Goal: Information Seeking & Learning: Learn about a topic

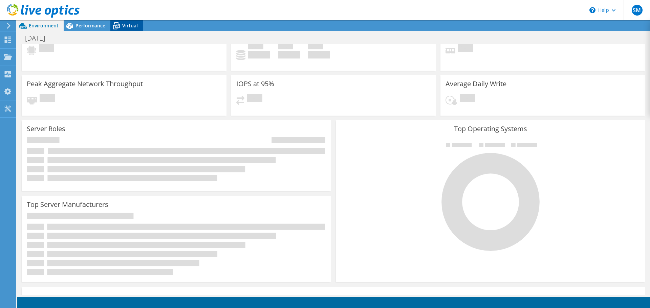
scroll to position [54, 0]
click at [125, 24] on span "Virtual" at bounding box center [130, 25] width 16 height 6
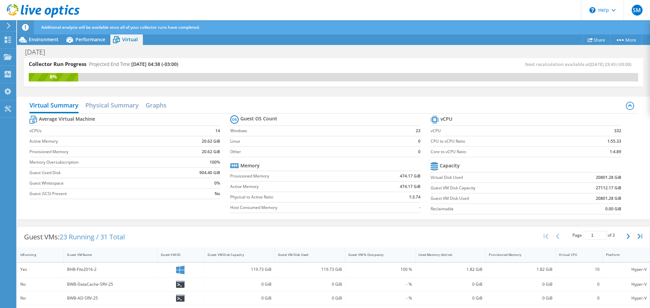
scroll to position [0, 0]
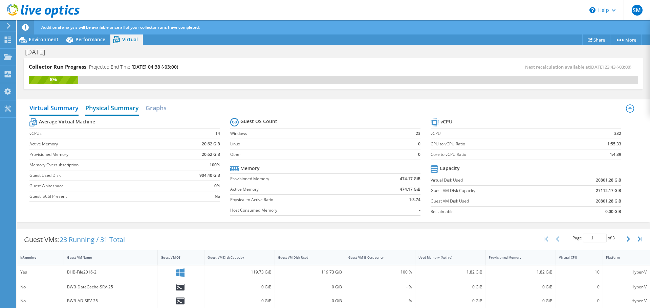
click at [117, 105] on h2 "Physical Summary" at bounding box center [111, 108] width 53 height 15
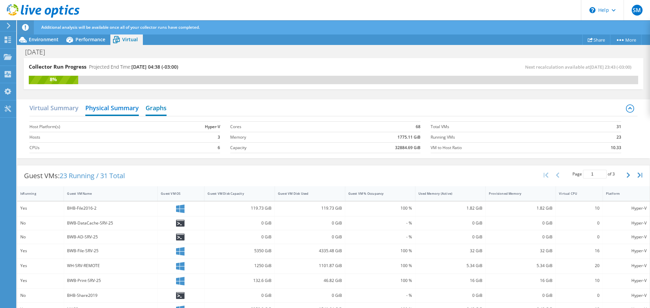
click at [161, 110] on h2 "Graphs" at bounding box center [156, 108] width 21 height 15
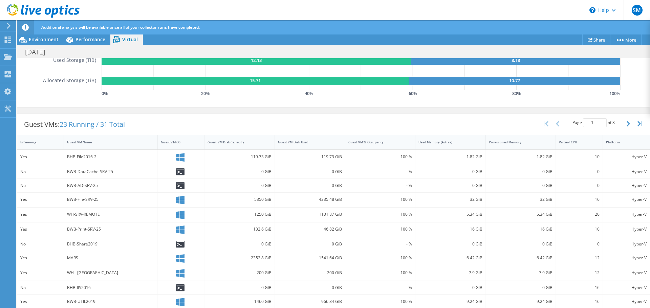
scroll to position [203, 0]
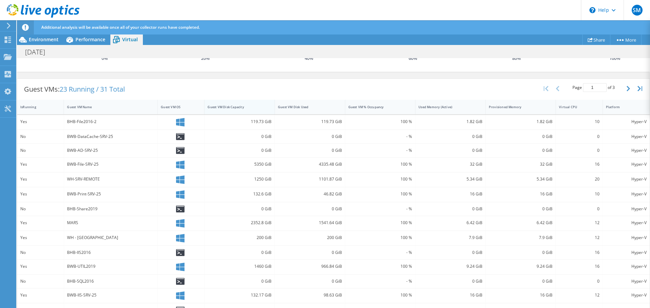
click at [225, 108] on div "Guest VM Disk Capacity" at bounding box center [235, 107] width 56 height 4
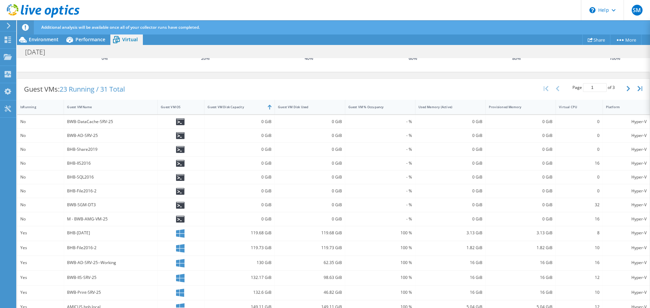
drag, startPoint x: 232, startPoint y: 107, endPoint x: 311, endPoint y: 121, distance: 80.4
click at [232, 107] on div "Guest VM Disk Capacity" at bounding box center [235, 107] width 56 height 4
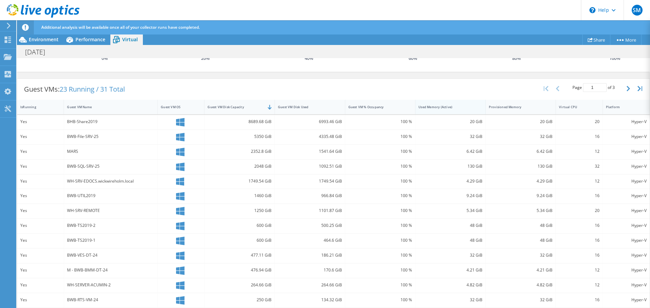
click at [439, 109] on div "Used Memory (Active)" at bounding box center [446, 107] width 56 height 4
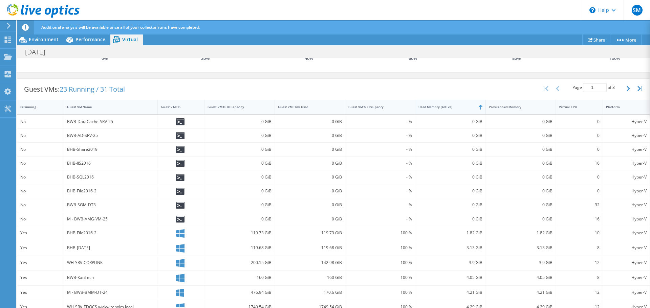
click at [439, 109] on div "Used Memory (Active)" at bounding box center [446, 107] width 56 height 4
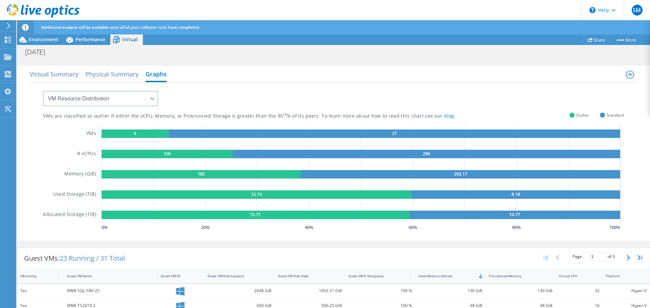
scroll to position [33, 0]
click at [86, 38] on span "Performance" at bounding box center [90, 39] width 30 height 6
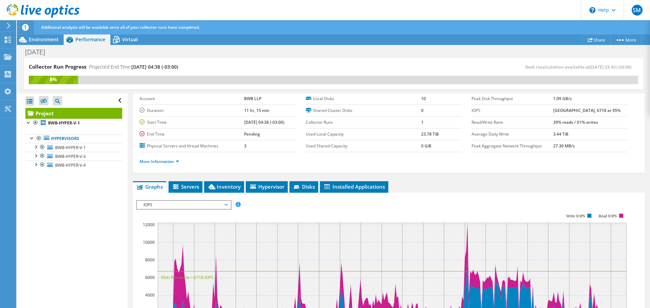
click at [443, 177] on div "Project Details Prepared for: [PERSON_NAME], [EMAIL_ADDRESS][DOMAIN_NAME] Accou…" at bounding box center [389, 269] width 522 height 417
drag, startPoint x: 589, startPoint y: 147, endPoint x: 469, endPoint y: 148, distance: 120.2
click at [471, 148] on tr "Peak Aggregate Network Throughput 27.30 MB/s" at bounding box center [549, 146] width 156 height 12
click at [553, 171] on div "More Information" at bounding box center [388, 161] width 498 height 19
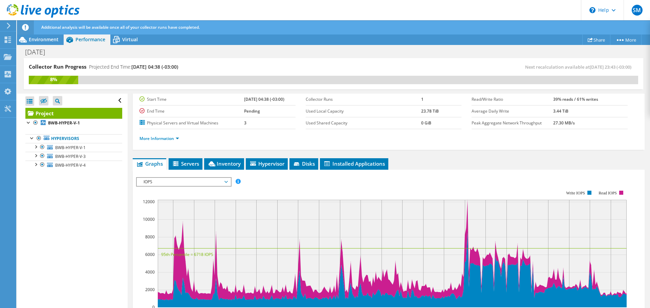
scroll to position [67, 0]
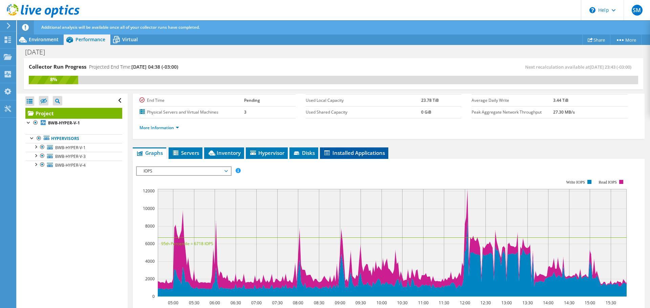
click at [355, 154] on span "Installed Applications" at bounding box center [354, 153] width 62 height 7
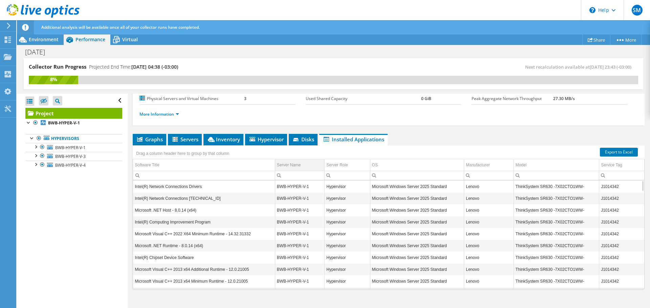
scroll to position [86, 0]
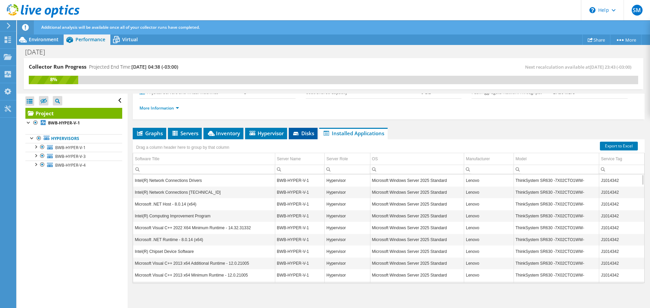
click at [297, 132] on icon at bounding box center [295, 133] width 5 height 3
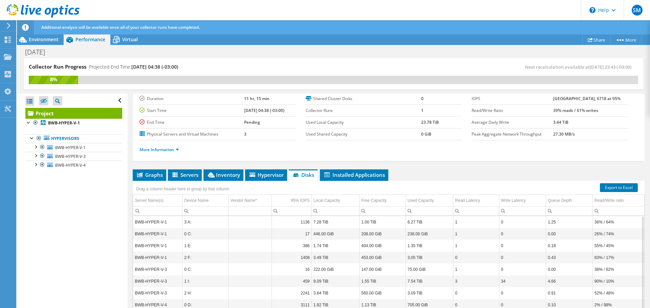
scroll to position [0, 0]
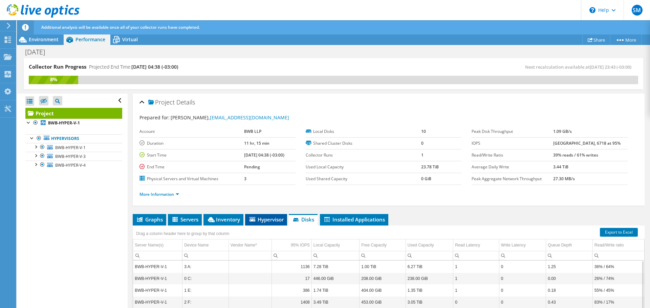
click at [276, 220] on span "Hypervisor" at bounding box center [265, 219] width 35 height 7
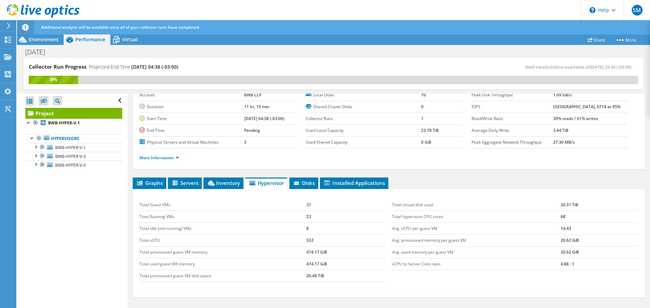
scroll to position [86, 0]
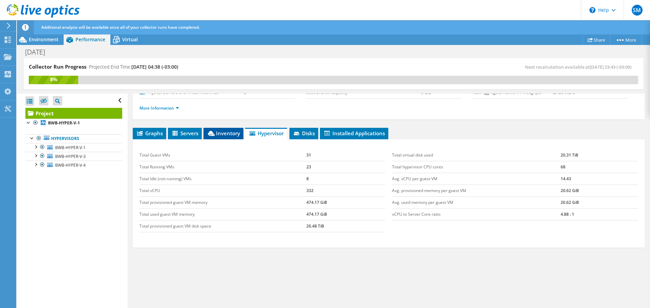
click at [234, 132] on span "Inventory" at bounding box center [223, 133] width 33 height 7
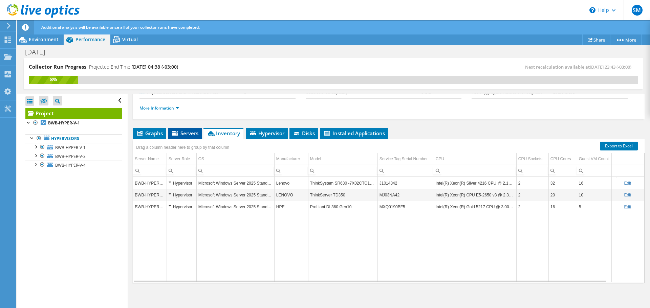
click at [189, 133] on span "Servers" at bounding box center [184, 133] width 27 height 7
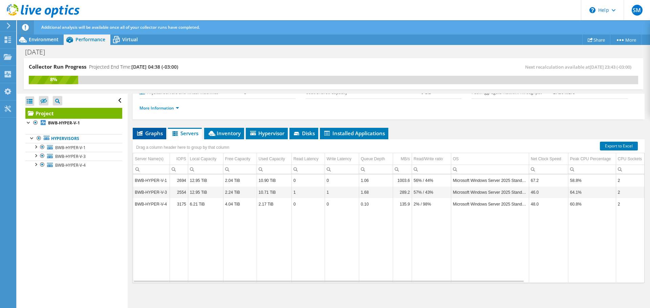
click at [158, 134] on span "Graphs" at bounding box center [149, 133] width 27 height 7
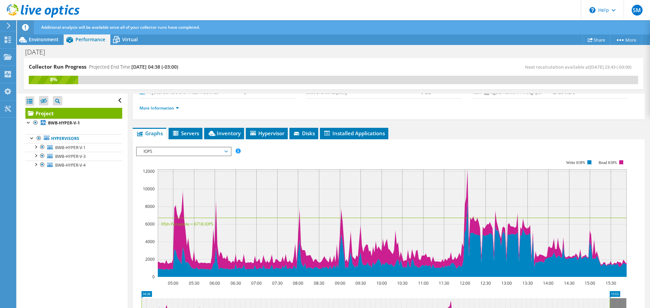
click at [204, 152] on span "IOPS" at bounding box center [183, 152] width 87 height 8
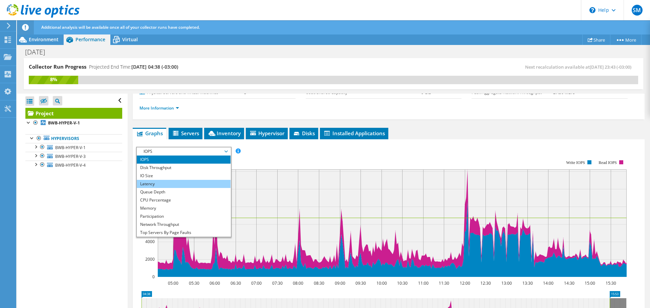
click at [161, 181] on li "Latency" at bounding box center [184, 184] width 94 height 8
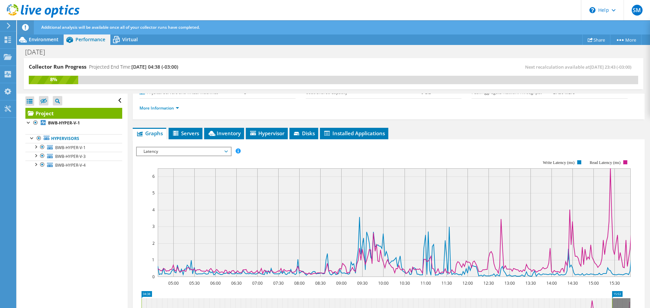
click at [194, 149] on span "Latency" at bounding box center [183, 152] width 87 height 8
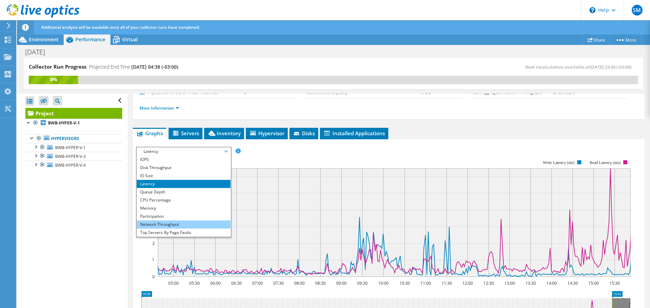
click at [182, 223] on li "Network Throughput" at bounding box center [184, 225] width 94 height 8
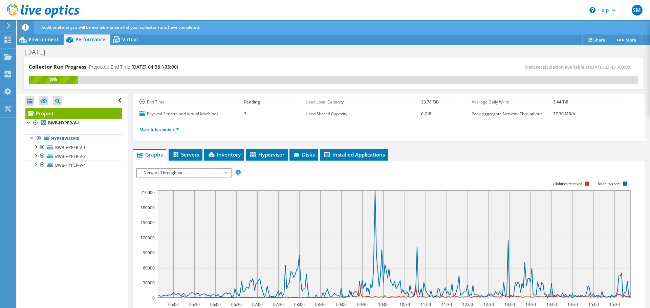
scroll to position [68, 0]
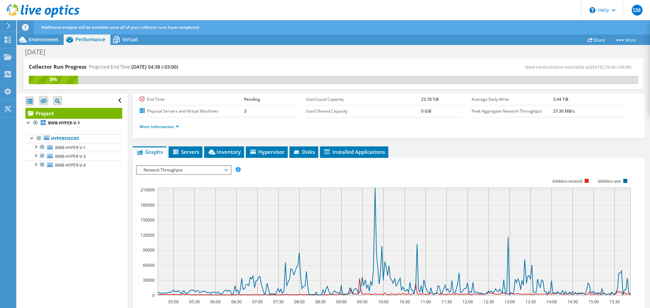
click at [222, 171] on span "Network Throughput" at bounding box center [183, 170] width 87 height 8
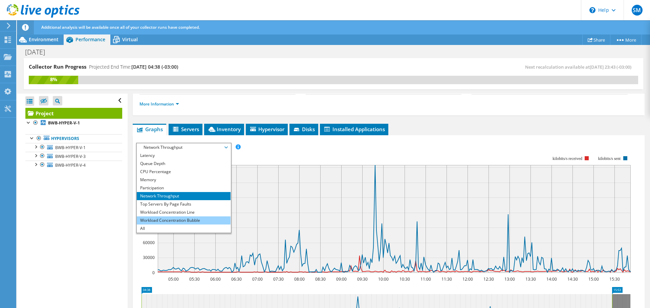
scroll to position [102, 0]
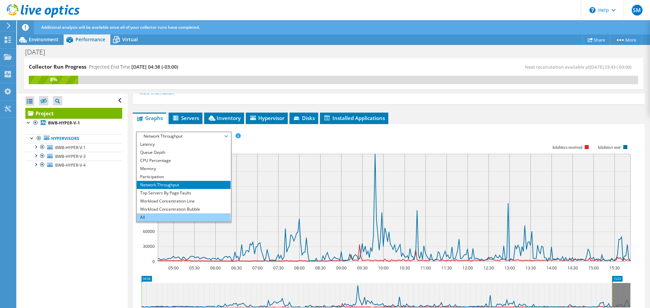
click at [181, 217] on li "All" at bounding box center [184, 218] width 94 height 8
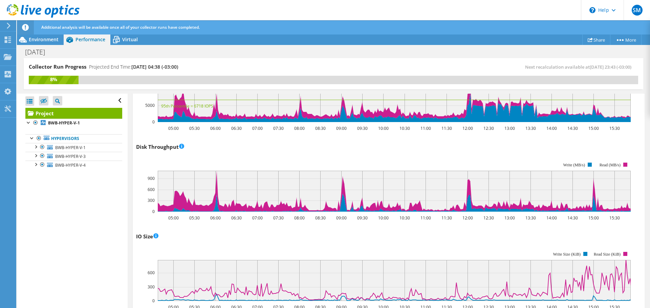
scroll to position [0, 0]
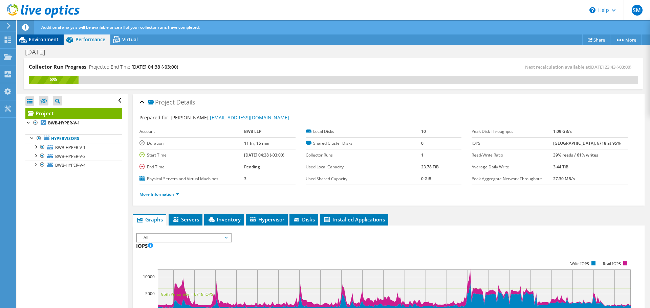
click at [54, 42] on span "Environment" at bounding box center [44, 39] width 30 height 6
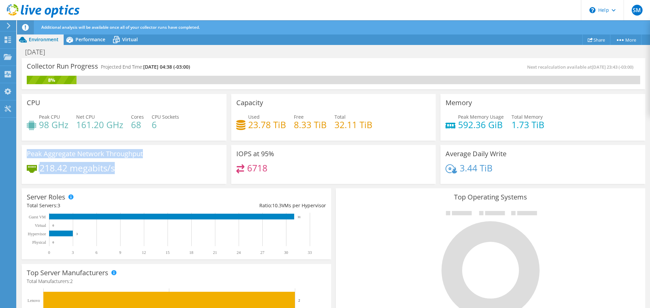
drag, startPoint x: 129, startPoint y: 174, endPoint x: 22, endPoint y: 157, distance: 108.3
click at [22, 157] on div "Peak Aggregate Network Throughput 218.42 megabits/s" at bounding box center [124, 164] width 205 height 39
